Goal: Task Accomplishment & Management: Manage account settings

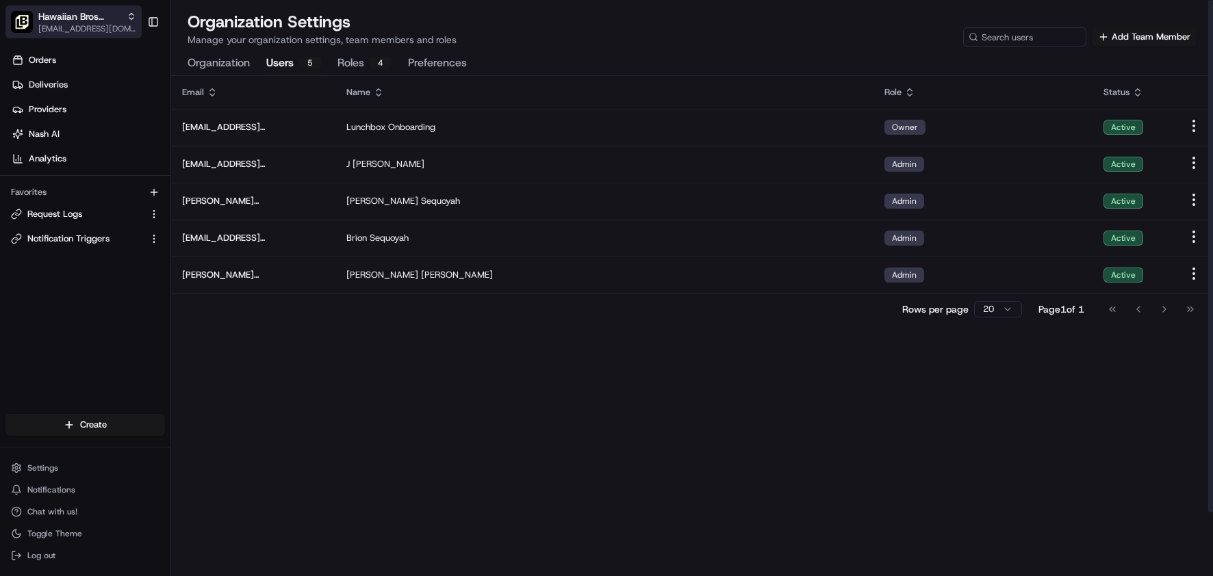
click at [100, 18] on span "Hawaiian Bros (Hixson_TN)" at bounding box center [79, 17] width 83 height 14
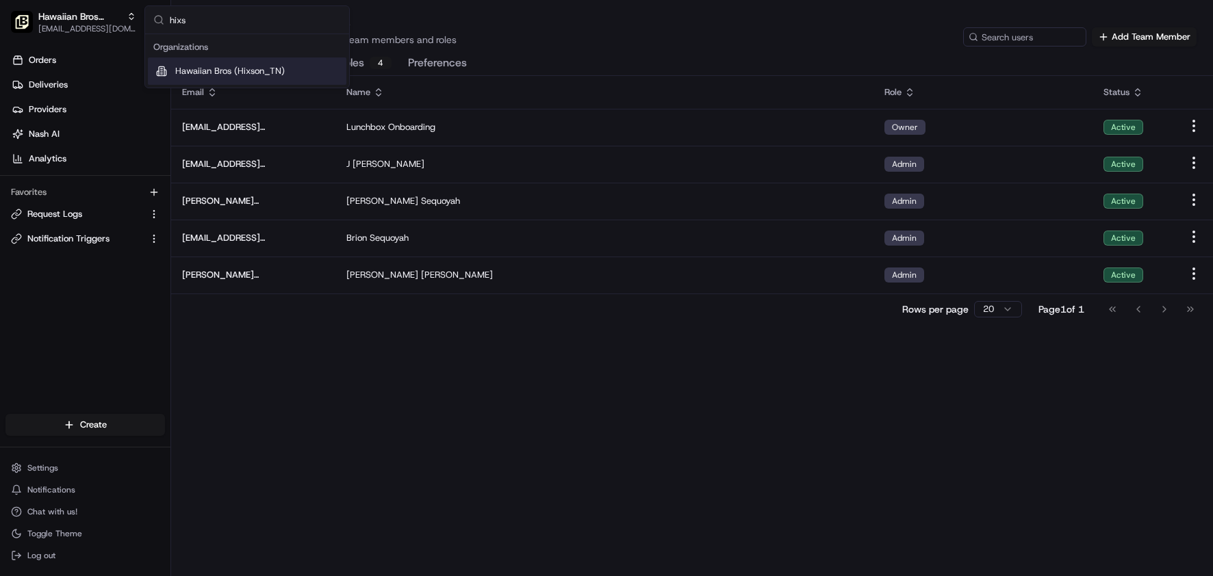
click at [220, 23] on input "hixs" at bounding box center [255, 19] width 171 height 27
type input "omaha"
click at [267, 65] on span "Hawaiian Bros (Omaha_Dodge & 114th)" at bounding box center [257, 71] width 164 height 12
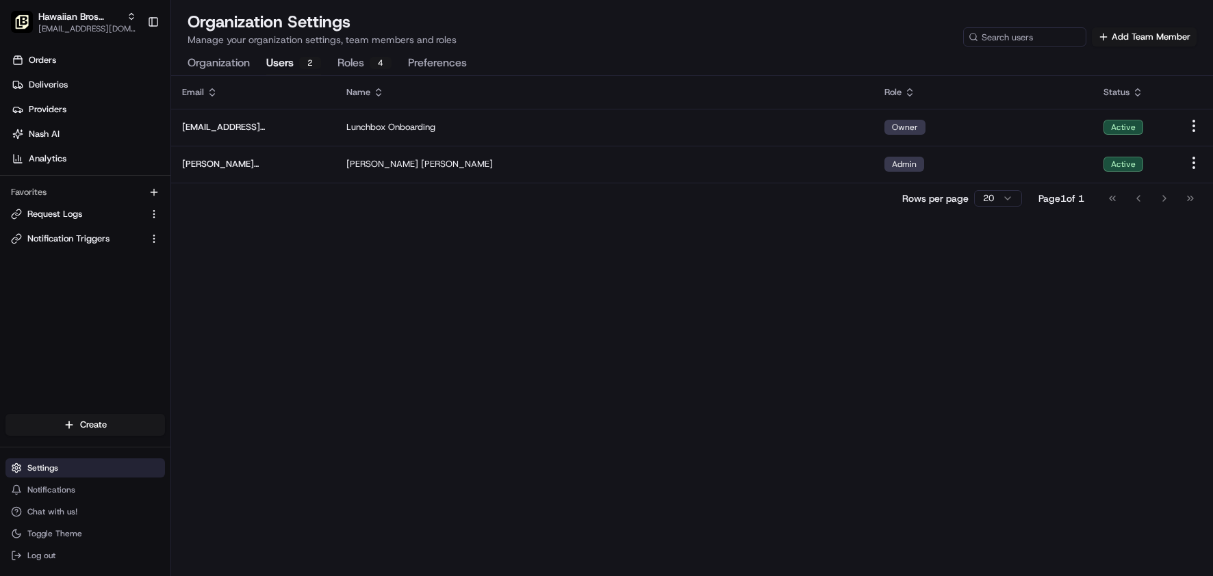
click at [45, 467] on span "Settings" at bounding box center [42, 468] width 31 height 11
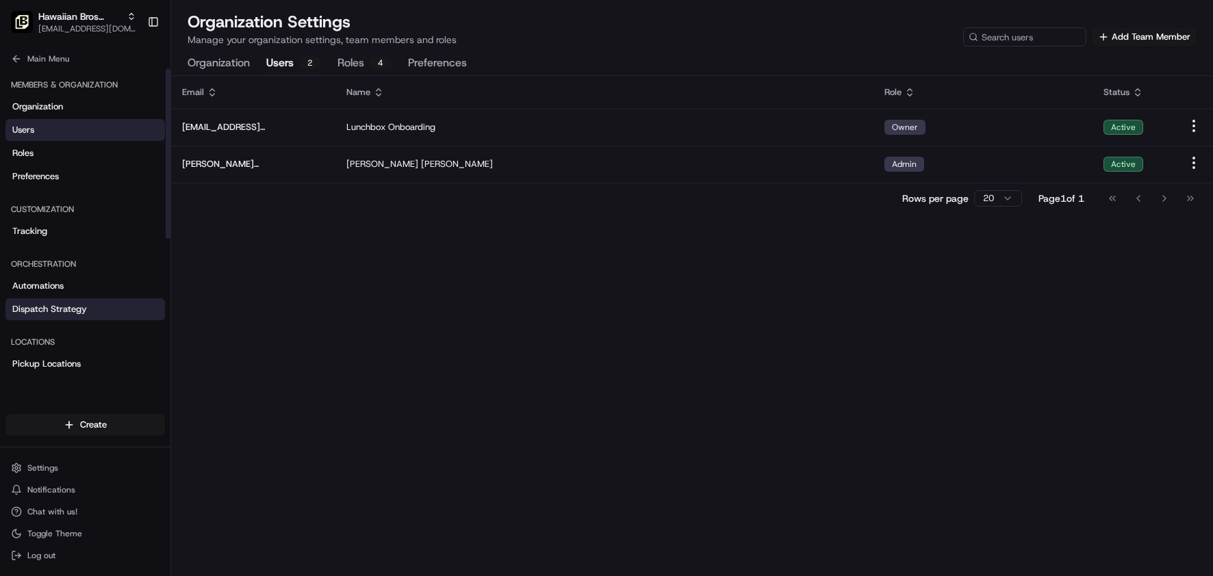
click at [59, 308] on span "Dispatch Strategy" at bounding box center [49, 309] width 75 height 12
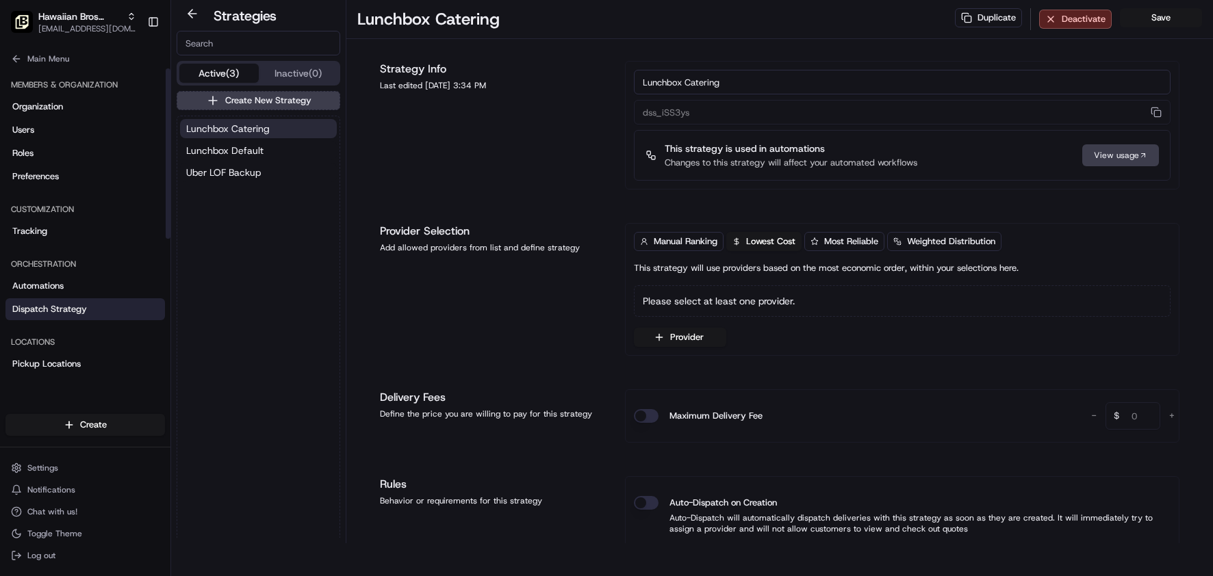
scroll to position [1, 0]
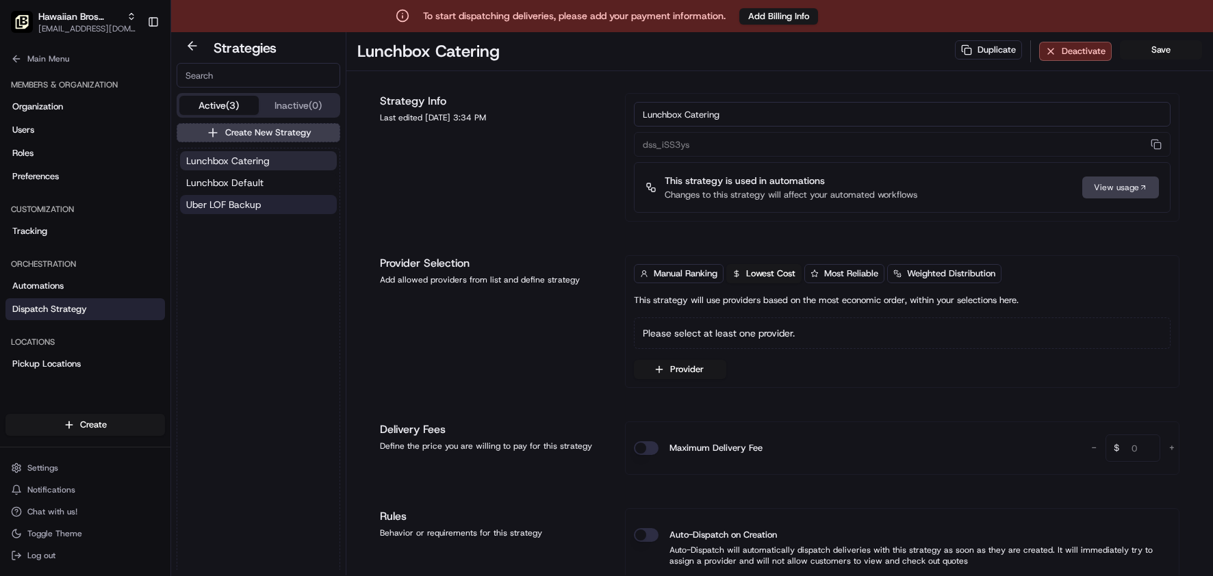
click at [245, 206] on span "Uber LOF Backup" at bounding box center [223, 205] width 75 height 14
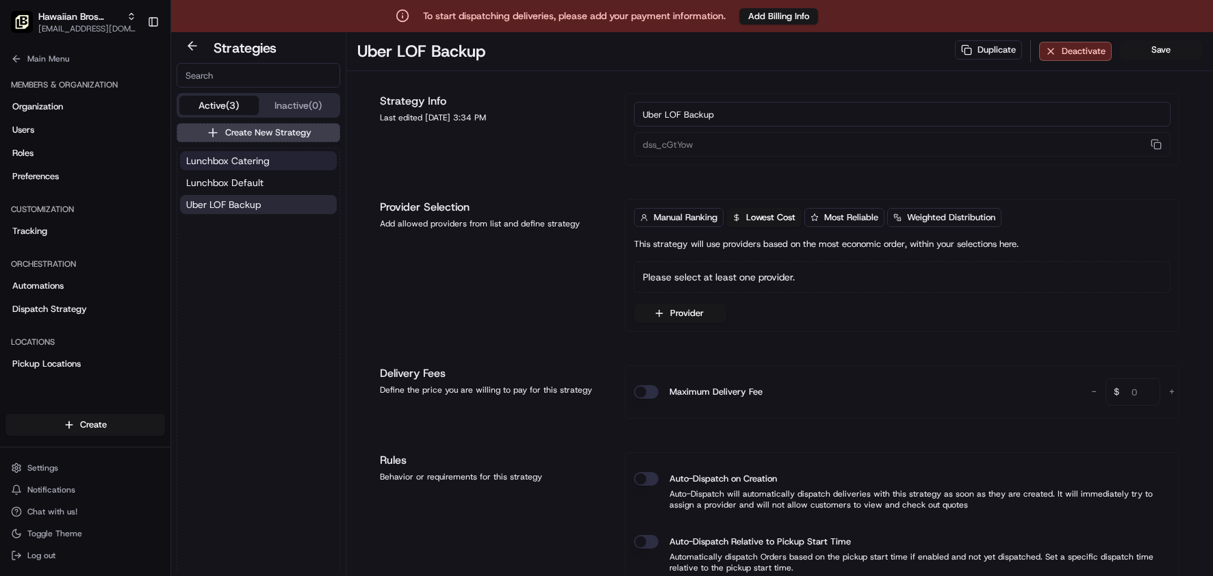
click at [233, 160] on span "Lunchbox Catering" at bounding box center [228, 161] width 84 height 14
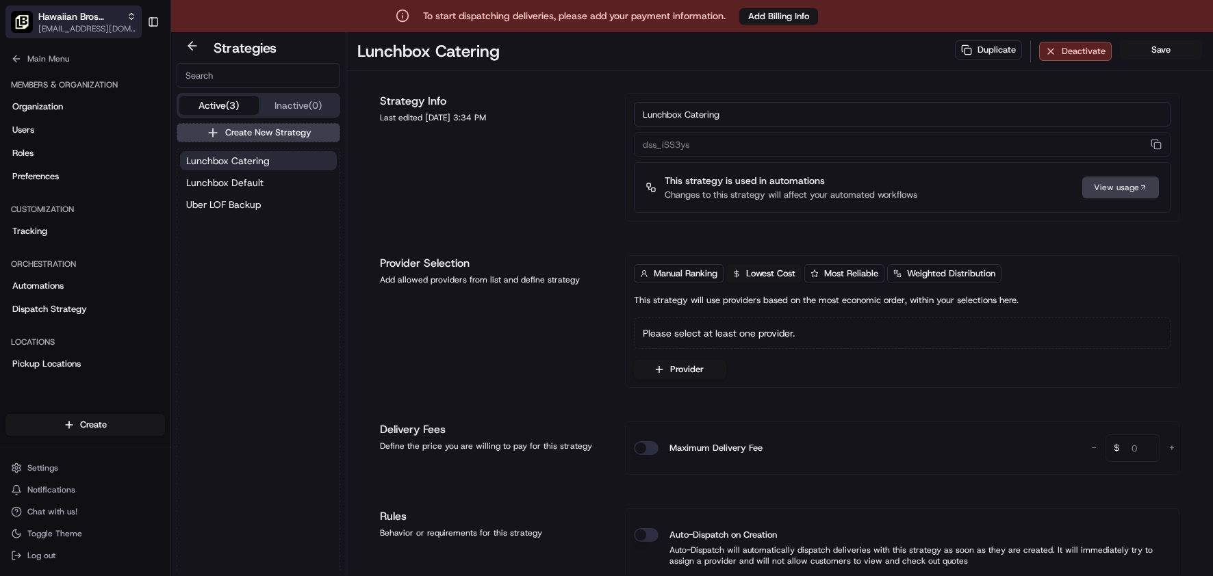
click at [87, 22] on span "Hawaiian Bros (Omaha_Dodge & 114th)" at bounding box center [79, 17] width 83 height 14
